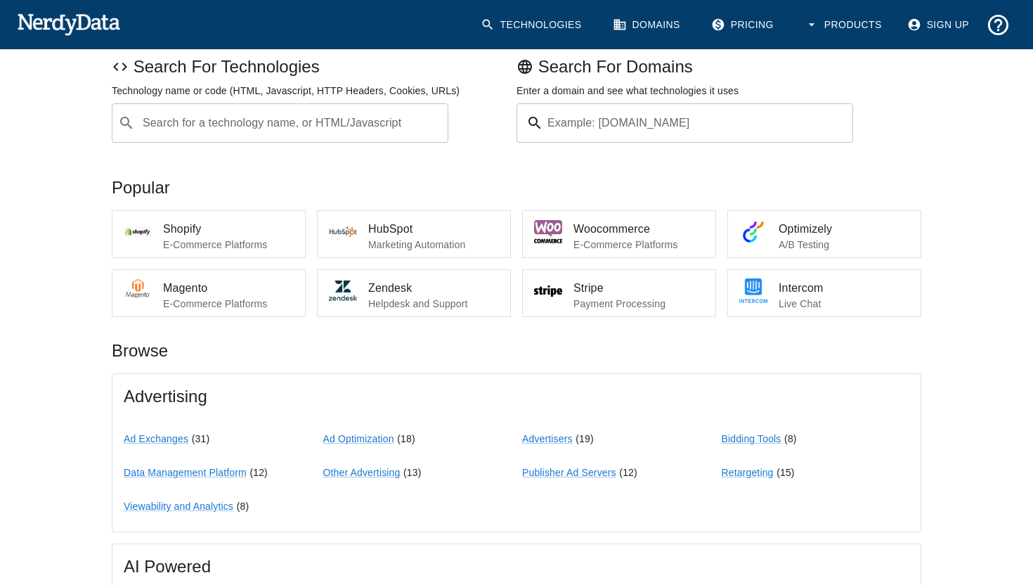
scroll to position [128, 0]
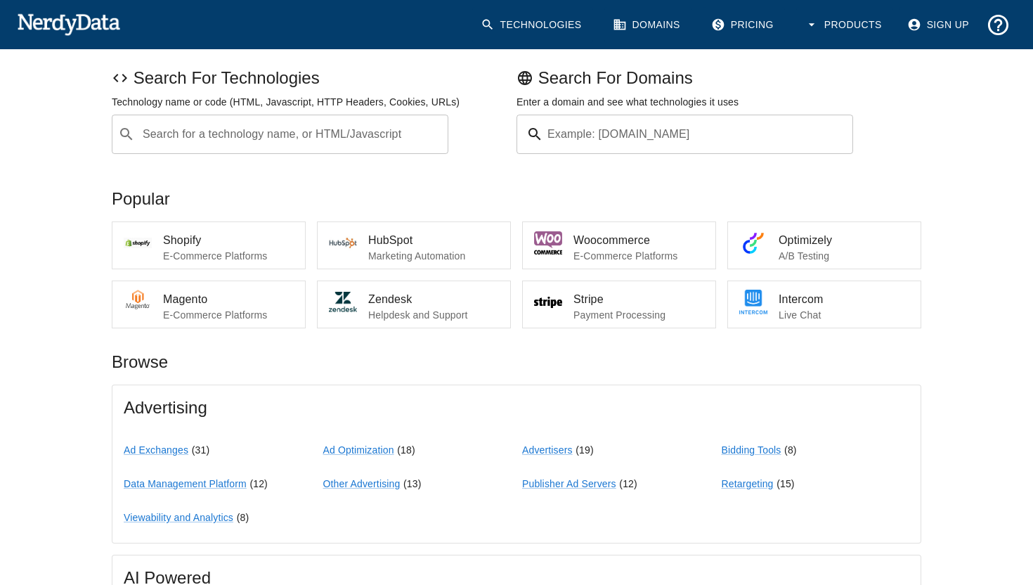
click at [289, 136] on input "Search for a technology name, or HTML/Javascript" at bounding box center [291, 134] width 301 height 27
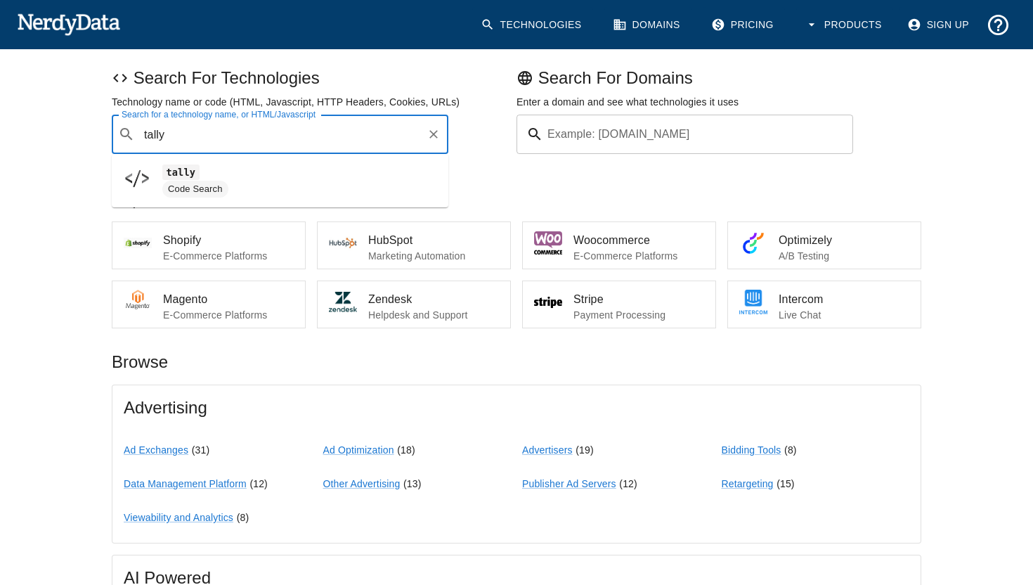
click at [262, 181] on span "Code Search" at bounding box center [299, 189] width 275 height 17
type input "tally"
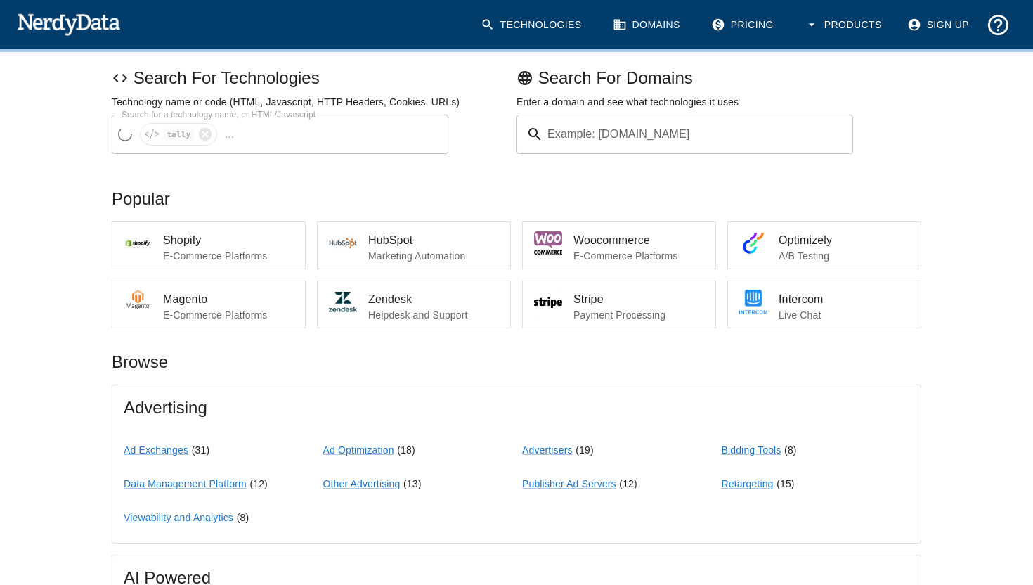
click at [205, 135] on div "​ tally ... Search for a technology name, or HTML/Javascript" at bounding box center [280, 134] width 337 height 39
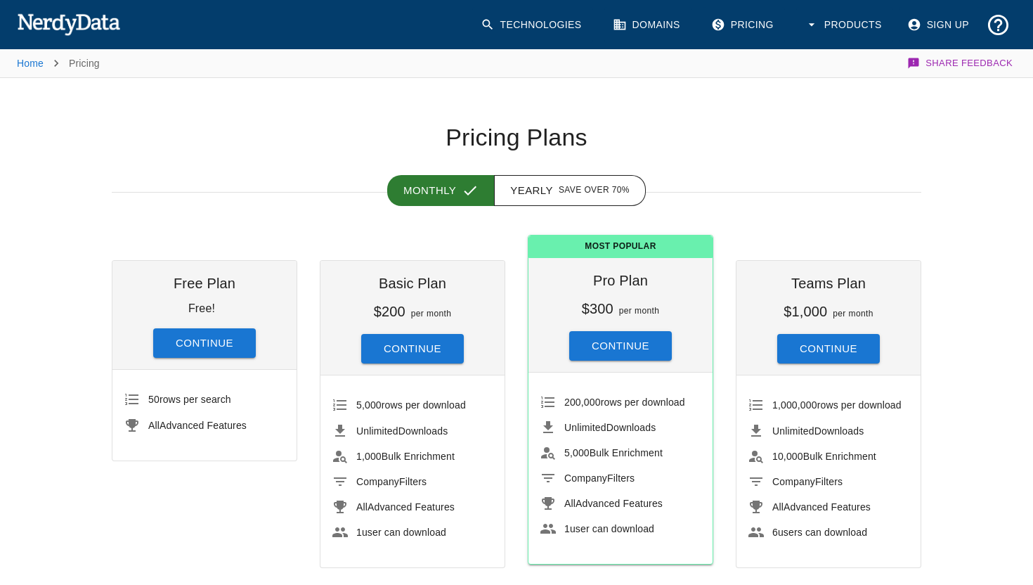
click at [75, 23] on img at bounding box center [68, 24] width 103 height 28
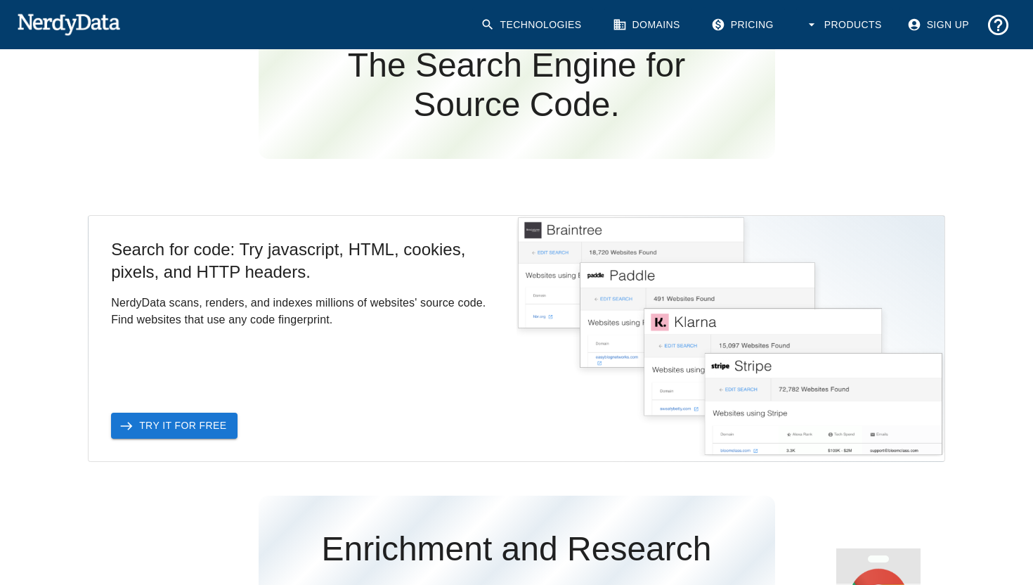
scroll to position [1095, 0]
